Goal: Task Accomplishment & Management: Manage account settings

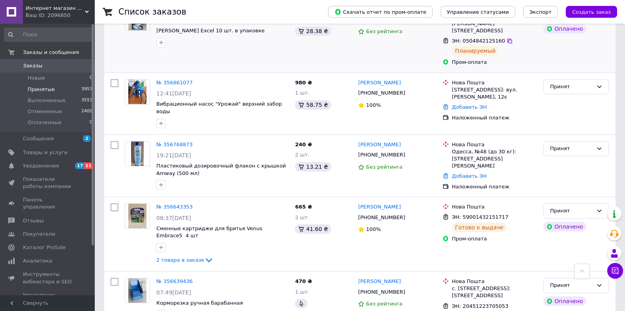
scroll to position [79, 0]
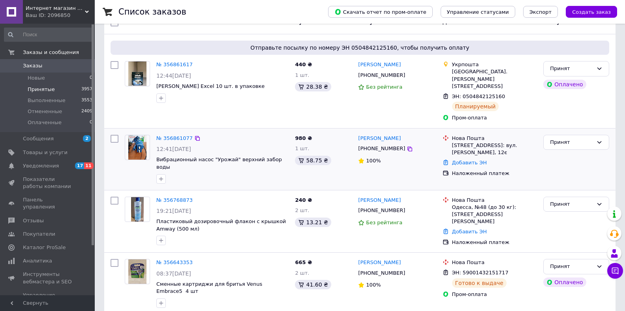
click at [136, 141] on img at bounding box center [137, 147] width 19 height 24
click at [136, 140] on img at bounding box center [137, 147] width 19 height 24
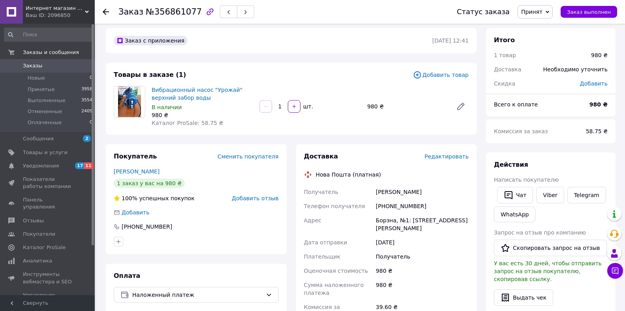
scroll to position [79, 0]
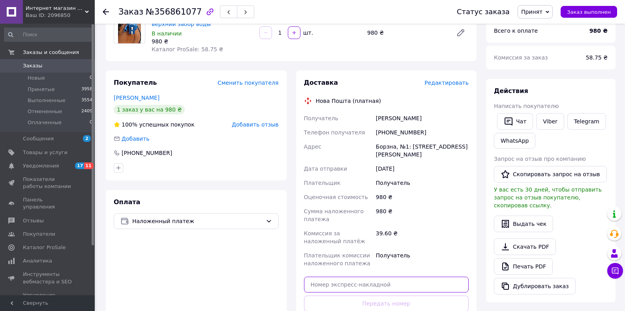
click at [340, 278] on input "text" at bounding box center [386, 285] width 165 height 16
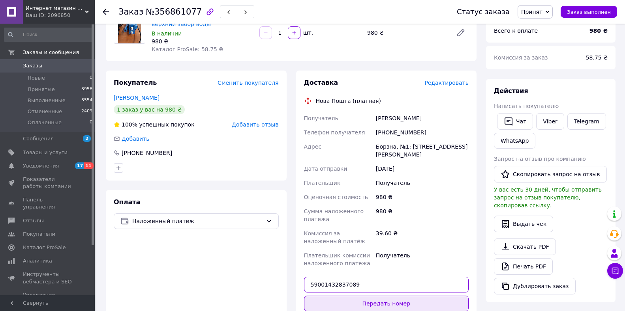
type input "59001432837089"
click at [388, 296] on button "Передать номер" at bounding box center [386, 304] width 165 height 16
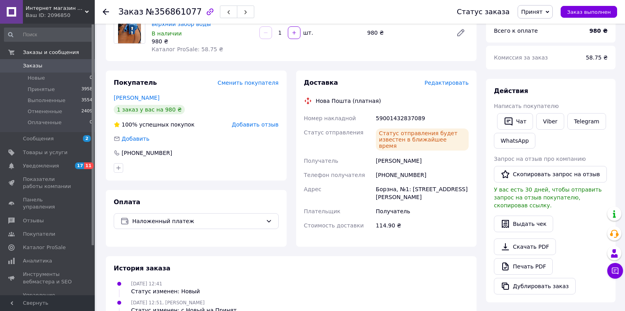
click at [106, 11] on use at bounding box center [106, 12] width 6 height 6
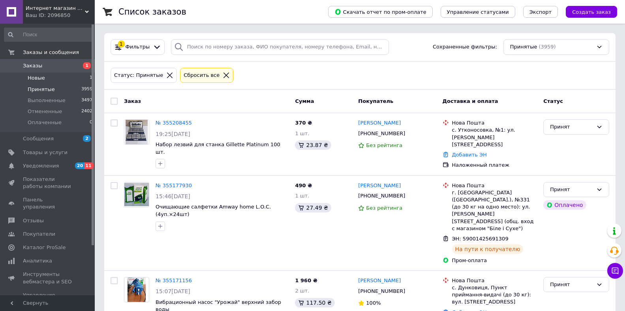
click at [53, 80] on li "Новые 1" at bounding box center [48, 78] width 97 height 11
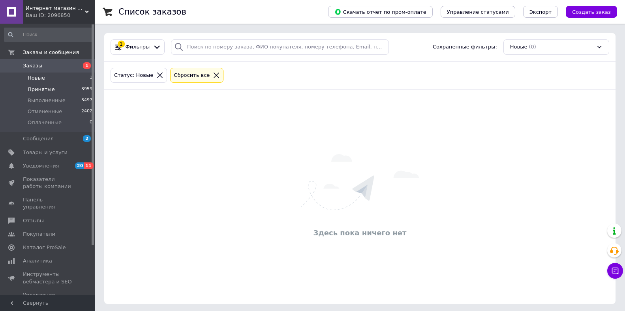
click at [49, 94] on li "Принятые 3959" at bounding box center [48, 89] width 97 height 11
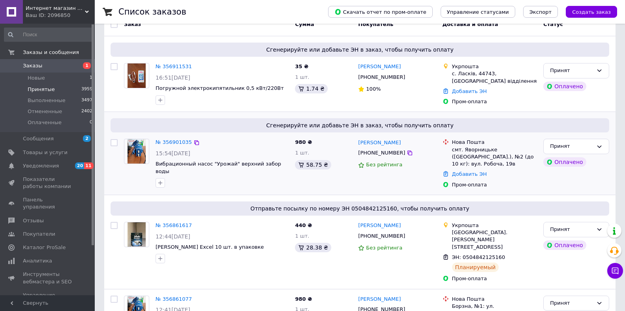
scroll to position [79, 0]
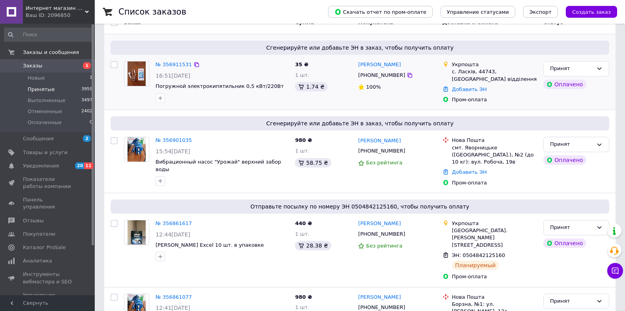
click at [138, 73] on img at bounding box center [136, 74] width 19 height 24
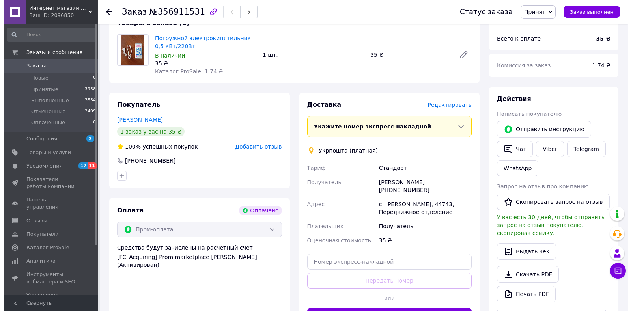
scroll to position [79, 0]
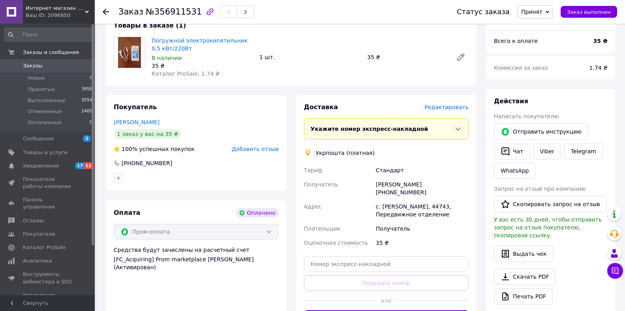
click at [442, 108] on span "Редактировать" at bounding box center [446, 107] width 44 height 6
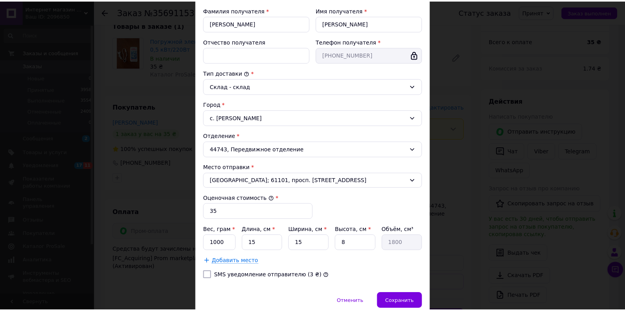
scroll to position [182, 0]
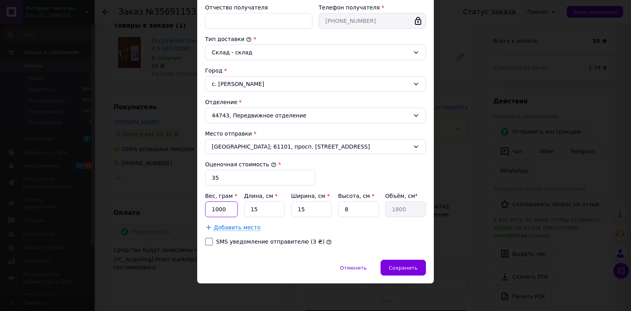
click at [224, 211] on input "1000" at bounding box center [221, 210] width 33 height 16
type input "1"
type input "200"
click at [407, 267] on span "Сохранить" at bounding box center [403, 268] width 29 height 6
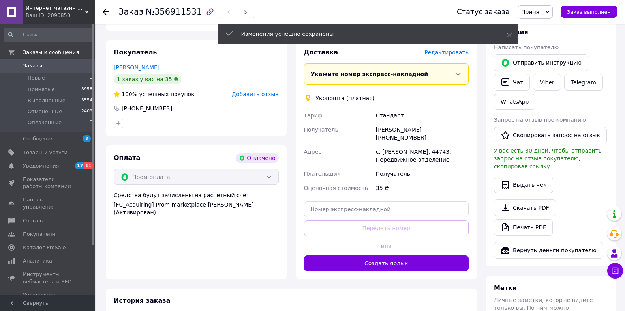
scroll to position [197, 0]
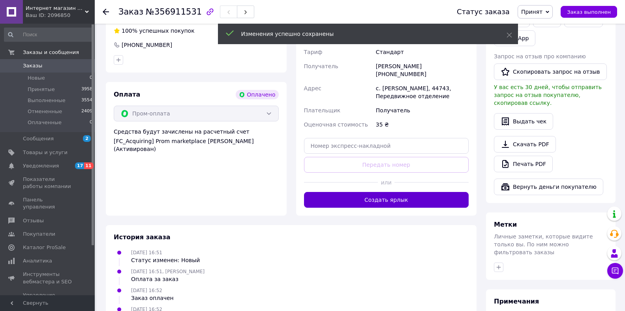
click at [357, 192] on button "Создать ярлык" at bounding box center [386, 200] width 165 height 16
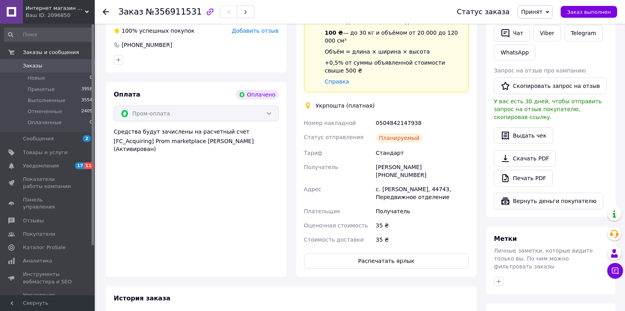
click at [108, 15] on div at bounding box center [106, 12] width 6 height 8
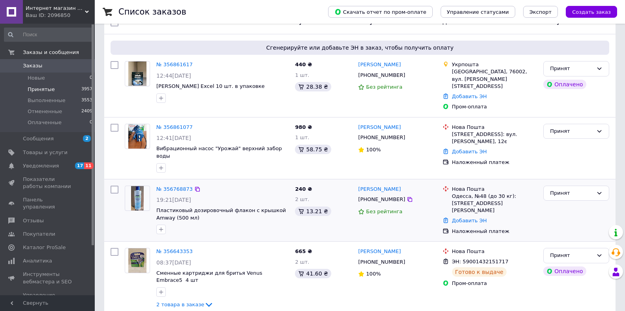
scroll to position [118, 0]
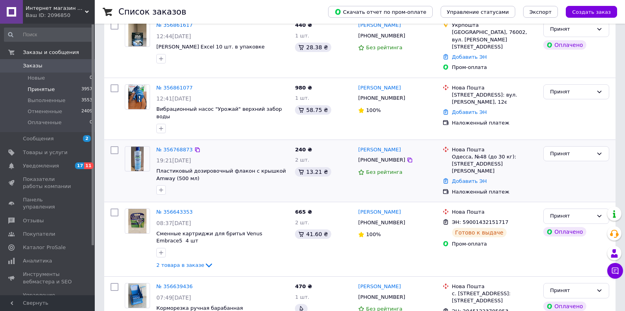
click at [163, 157] on span "19:21, 11.08.2025" at bounding box center [173, 160] width 35 height 6
click at [164, 157] on span "19:21, 11.08.2025" at bounding box center [173, 160] width 35 height 6
click at [137, 147] on img at bounding box center [137, 159] width 13 height 24
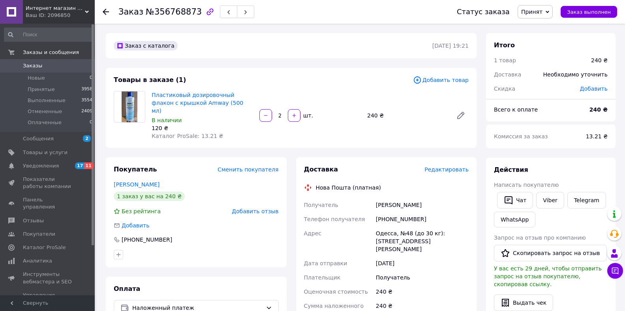
scroll to position [118, 0]
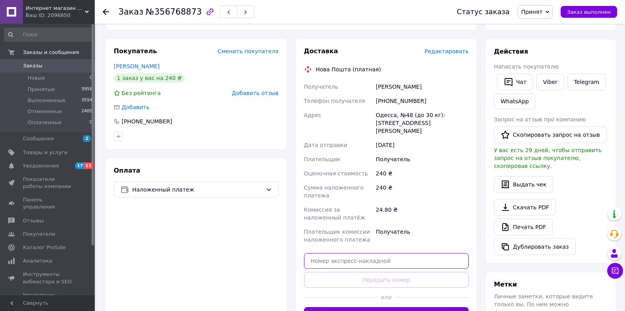
click at [375, 253] on input "text" at bounding box center [386, 261] width 165 height 16
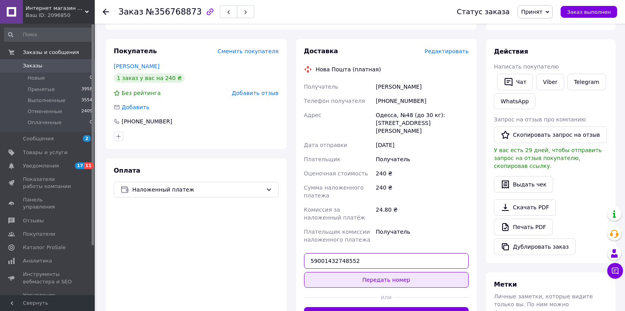
type input "59001432748552"
click at [353, 272] on button "Передать номер" at bounding box center [386, 280] width 165 height 16
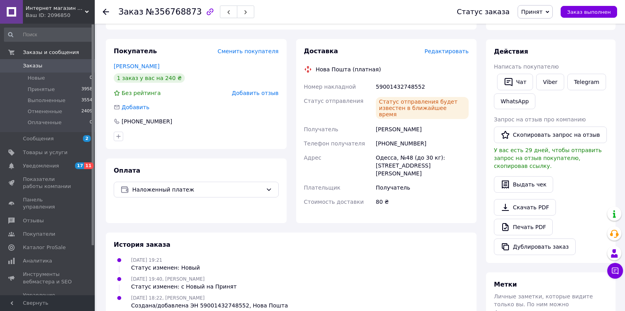
click at [104, 11] on use at bounding box center [106, 12] width 6 height 6
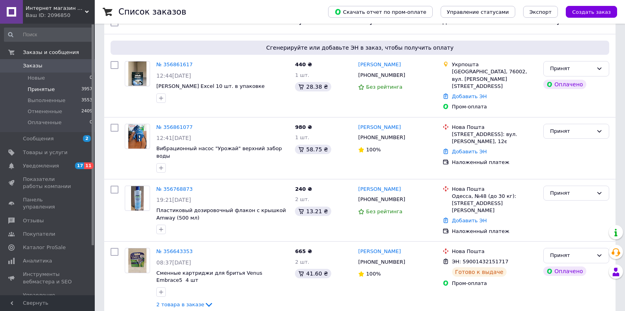
scroll to position [79, 0]
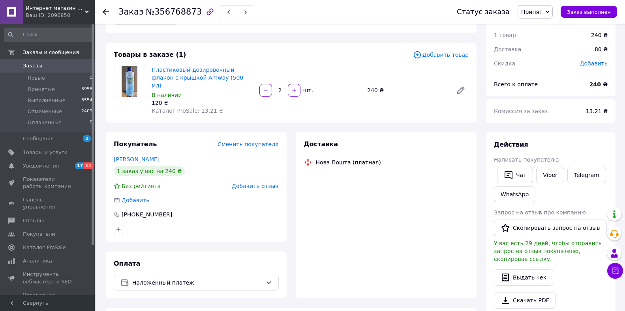
scroll to position [49, 0]
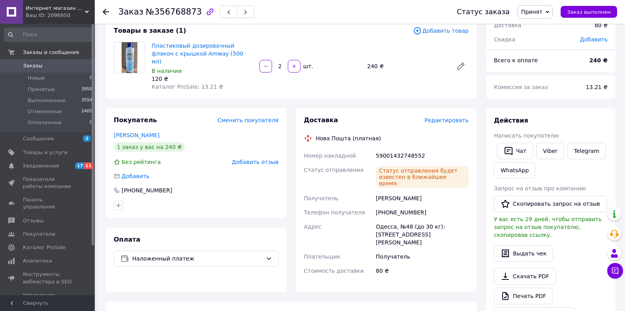
click at [105, 11] on icon at bounding box center [106, 12] width 6 height 6
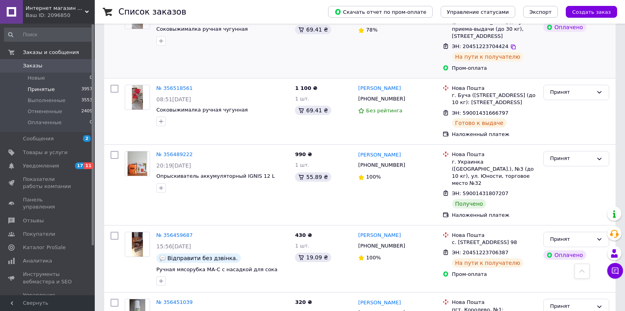
scroll to position [513, 0]
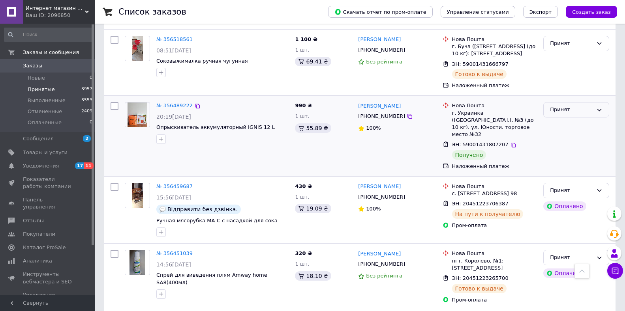
click at [600, 107] on icon at bounding box center [599, 110] width 6 height 6
click at [570, 119] on li "Выполнен" at bounding box center [575, 126] width 65 height 15
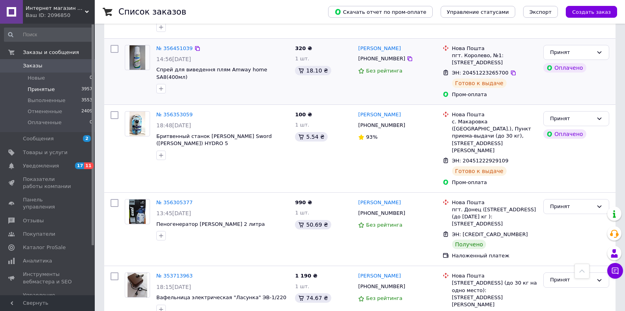
scroll to position [880, 0]
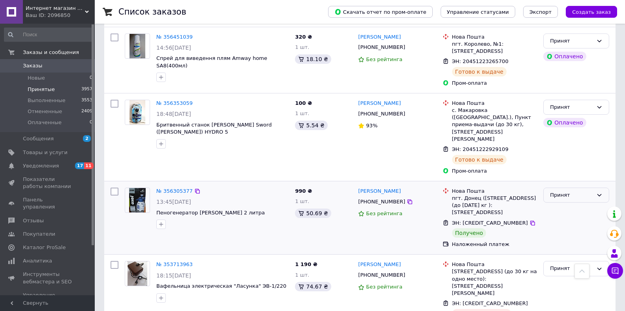
click at [599, 194] on icon at bounding box center [599, 195] width 4 height 2
click at [552, 204] on li "Выполнен" at bounding box center [575, 211] width 65 height 15
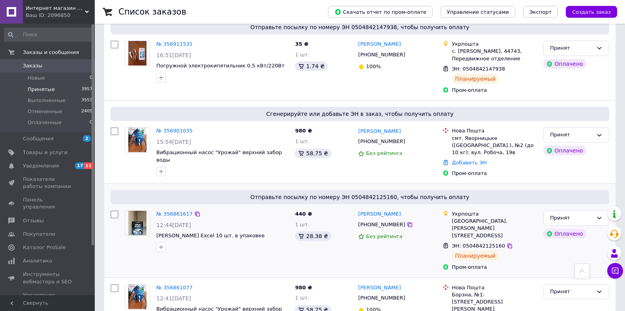
scroll to position [96, 0]
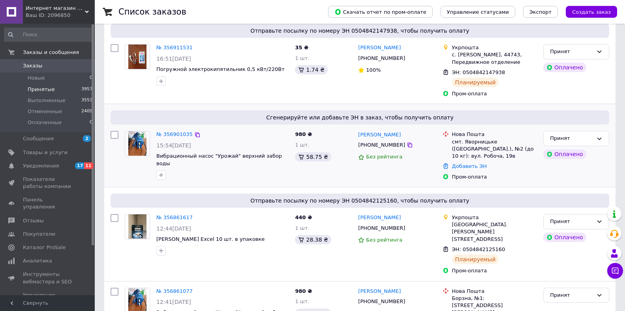
click at [144, 142] on img at bounding box center [137, 143] width 19 height 24
